Goal: Information Seeking & Learning: Learn about a topic

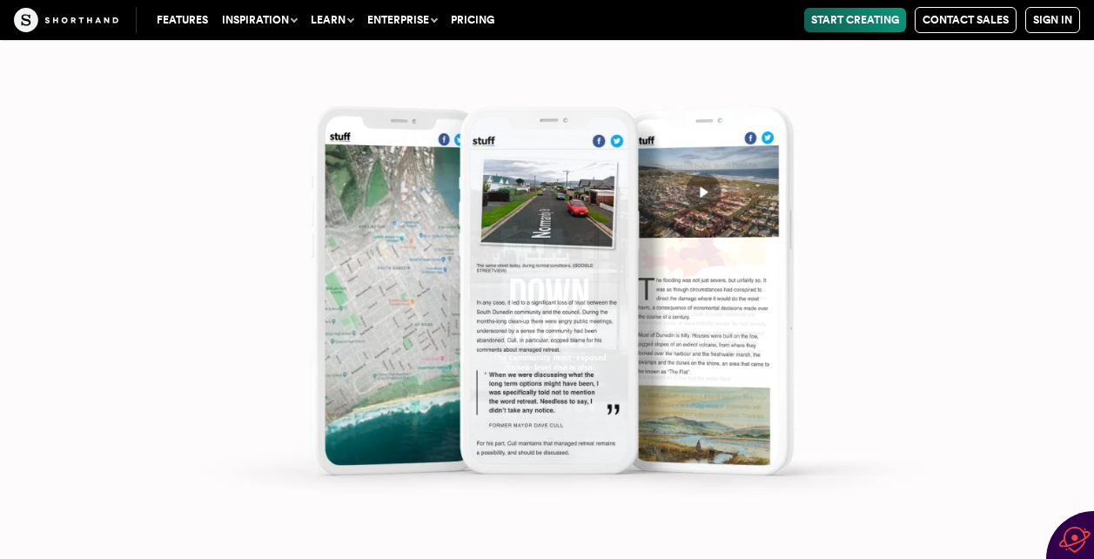
scroll to position [7730, 0]
click at [850, 178] on img at bounding box center [547, 279] width 1094 height 559
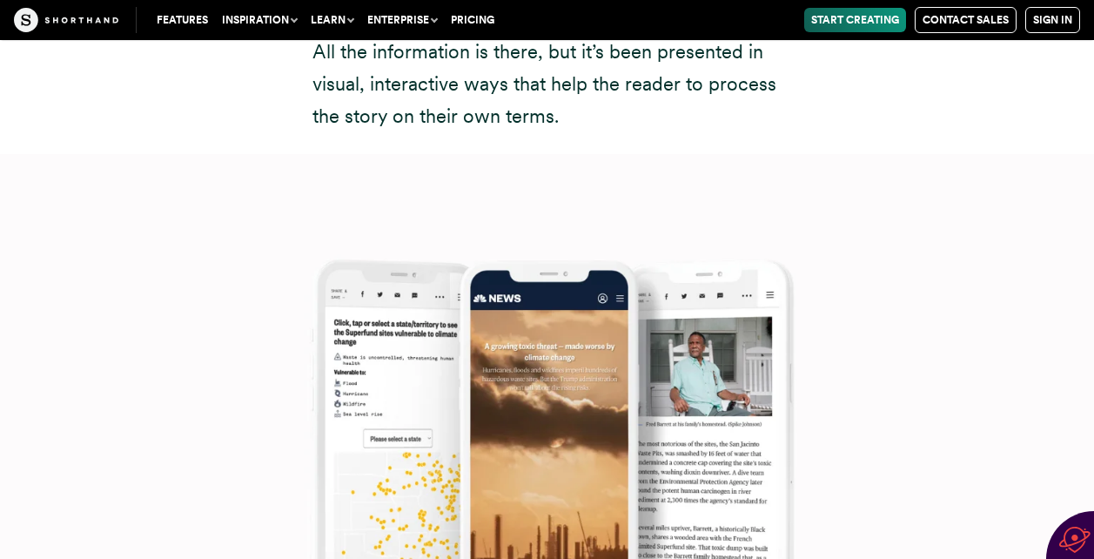
scroll to position [12535, 0]
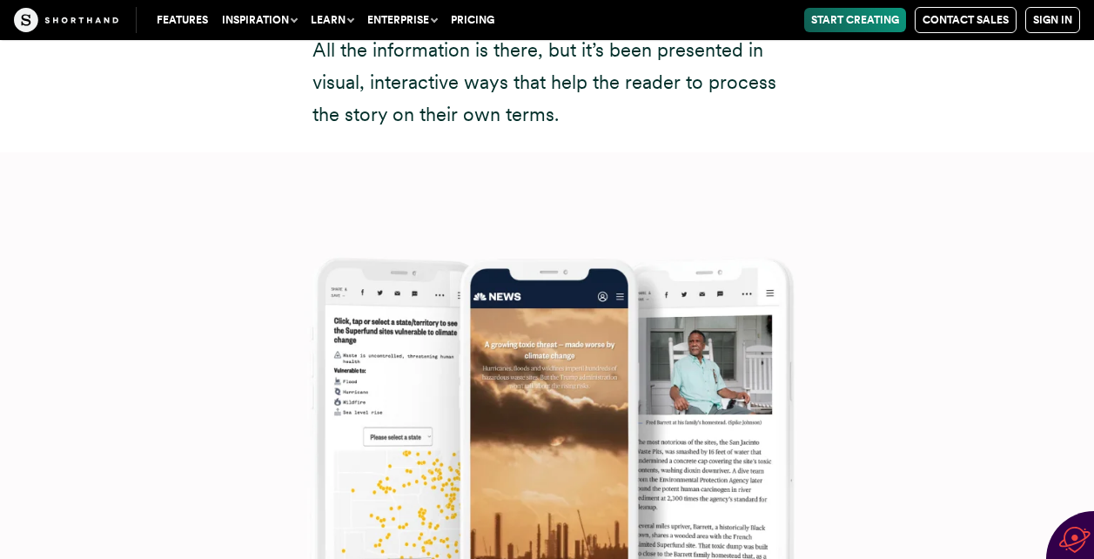
click at [540, 249] on img at bounding box center [547, 431] width 1094 height 559
click at [361, 337] on img at bounding box center [547, 431] width 1094 height 559
click at [731, 285] on img at bounding box center [547, 431] width 1094 height 559
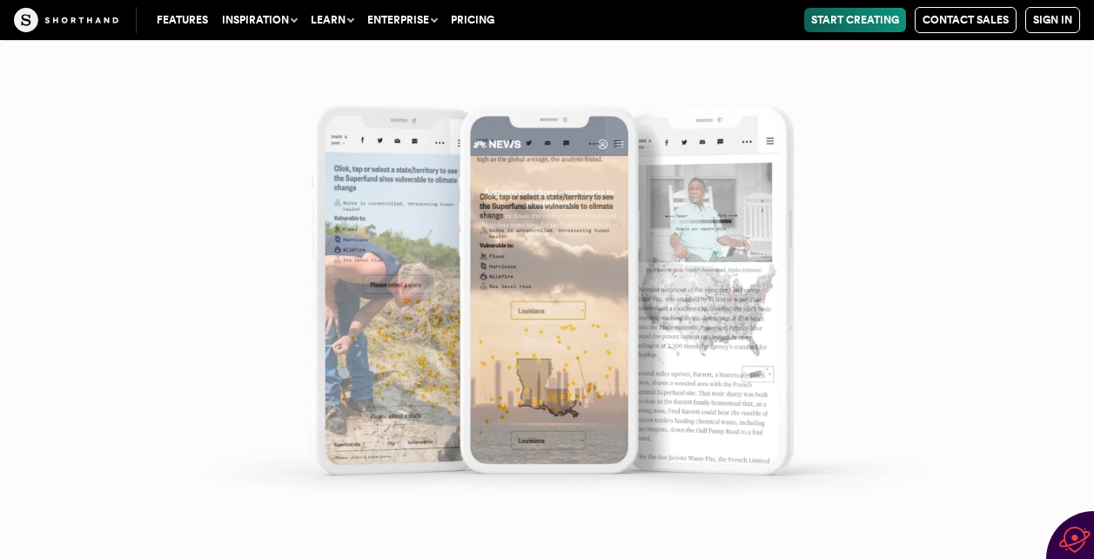
scroll to position [12884, 0]
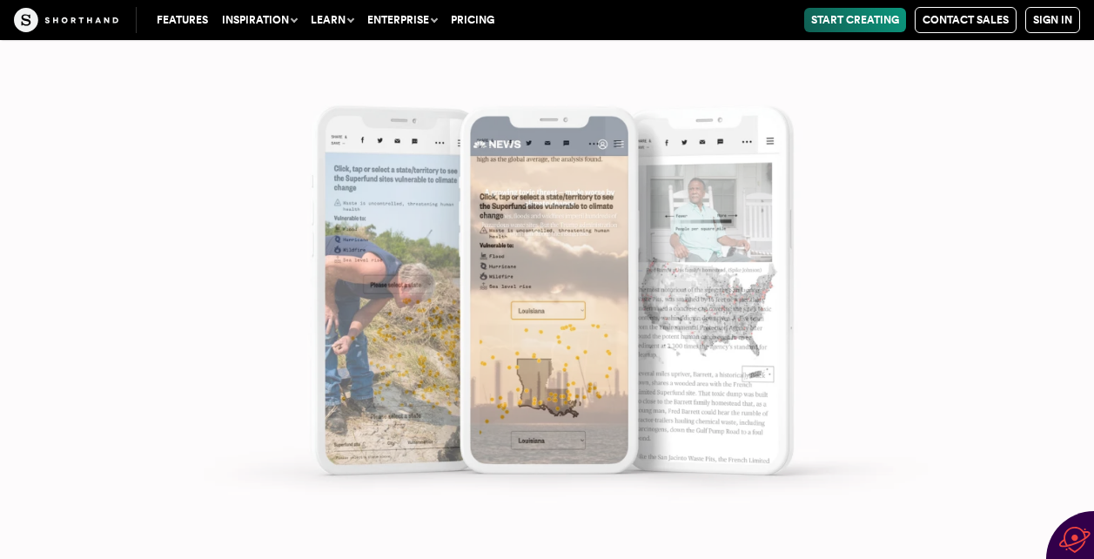
click at [528, 324] on img at bounding box center [547, 279] width 1094 height 559
click at [686, 318] on img at bounding box center [547, 279] width 1094 height 559
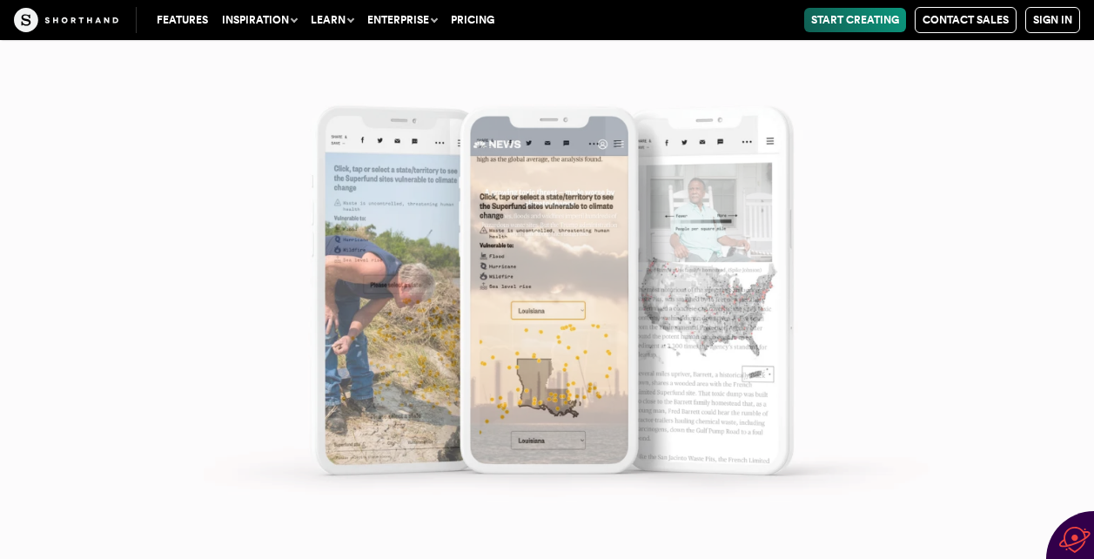
scroll to position [12953, 0]
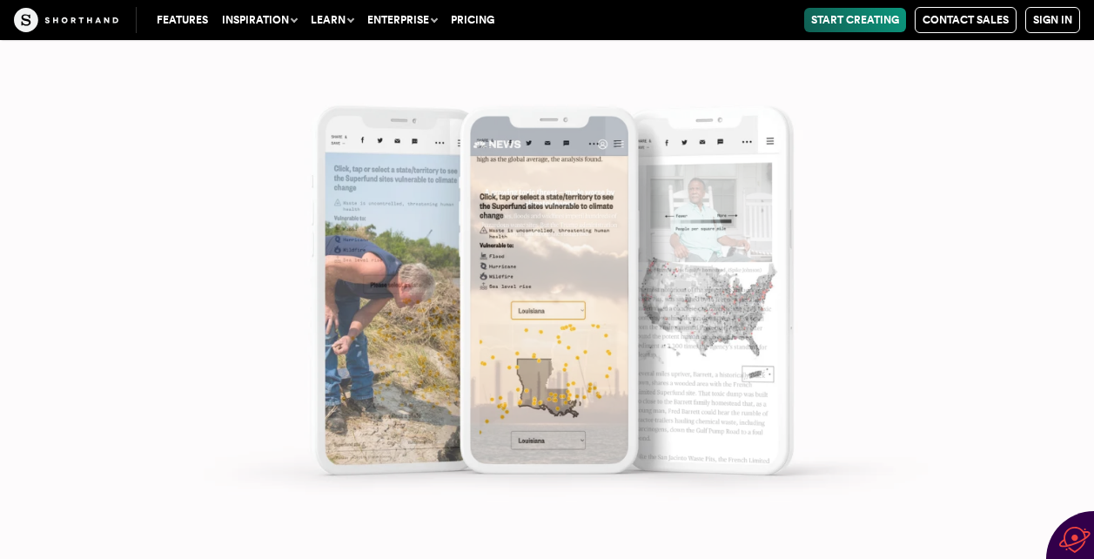
click at [840, 266] on img at bounding box center [547, 279] width 1094 height 559
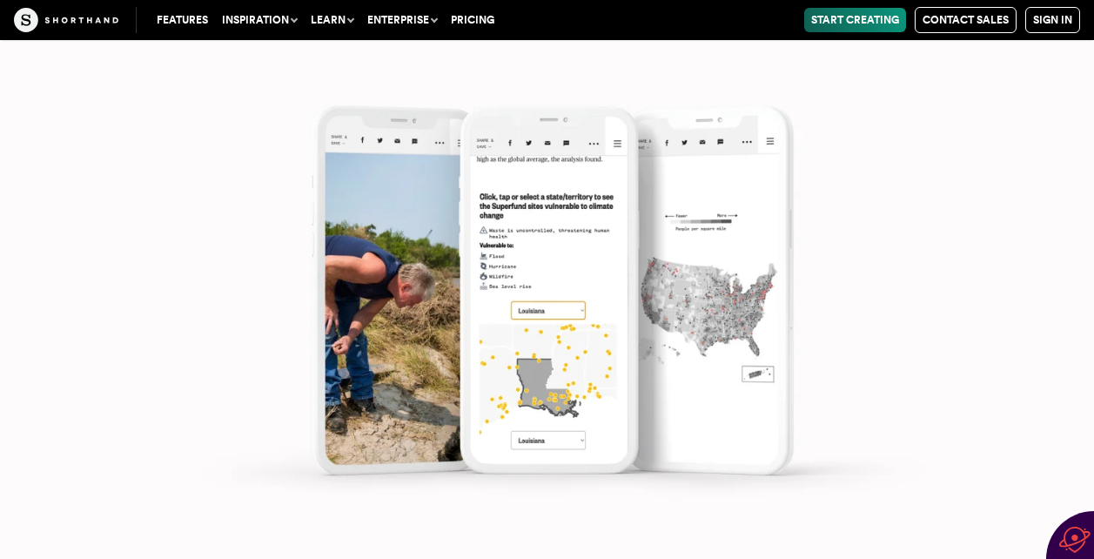
scroll to position [13197, 0]
click at [486, 312] on img at bounding box center [547, 279] width 1094 height 559
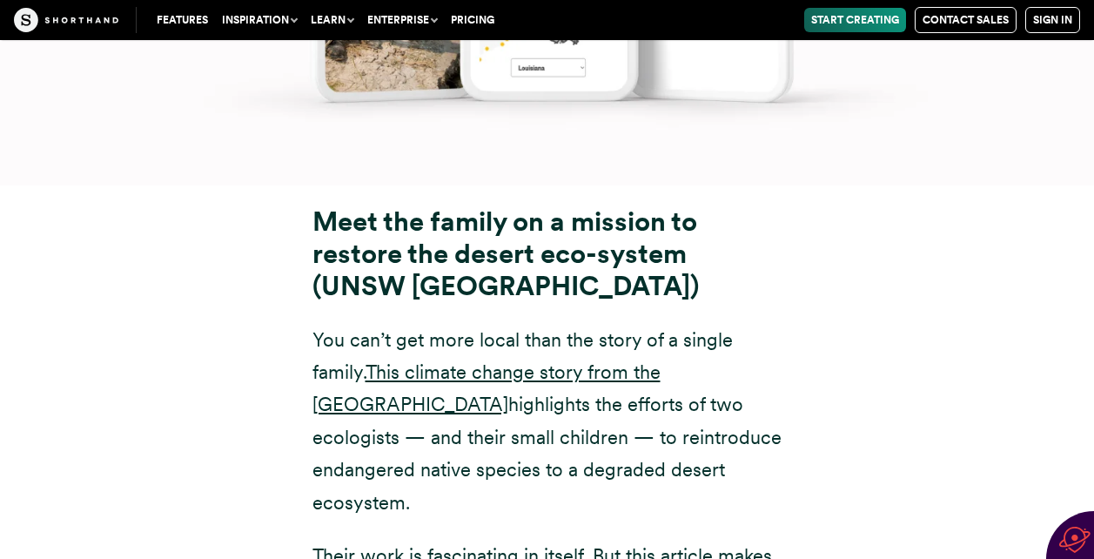
scroll to position [13650, 0]
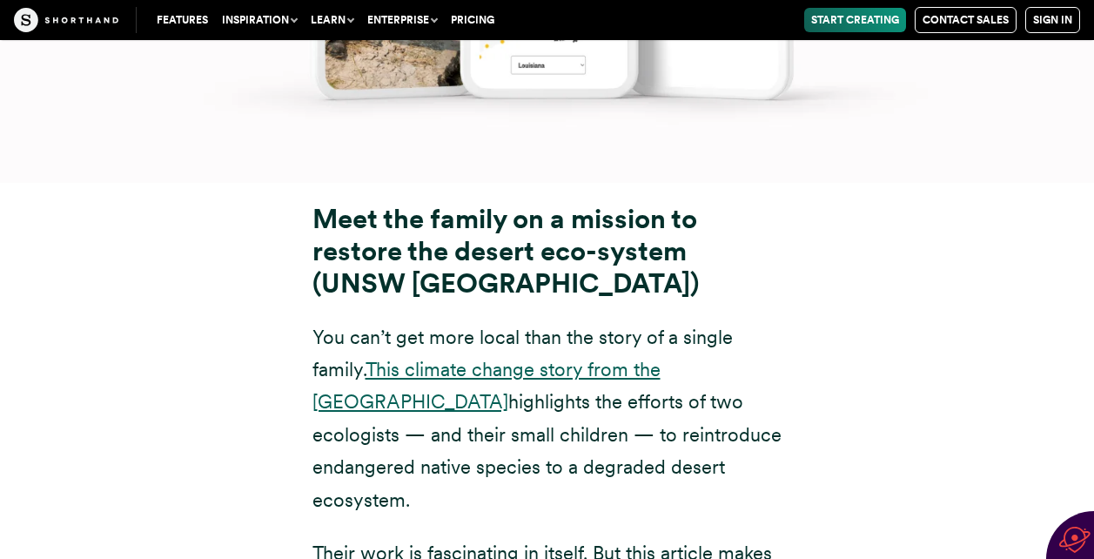
click at [461, 358] on link "This climate change story from the [GEOGRAPHIC_DATA]" at bounding box center [487, 385] width 348 height 55
